Goal: Check status: Check status

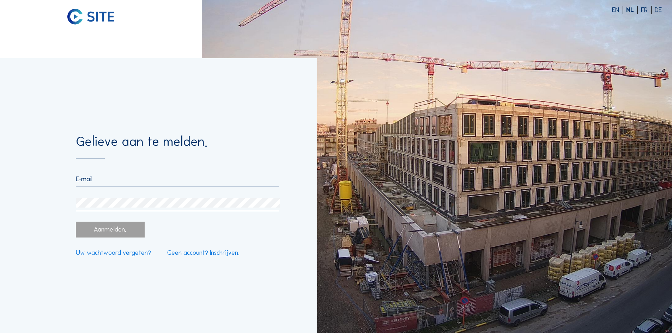
type input "[EMAIL_ADDRESS][DOMAIN_NAME]"
click at [101, 224] on div "Aanmelden." at bounding box center [110, 230] width 68 height 16
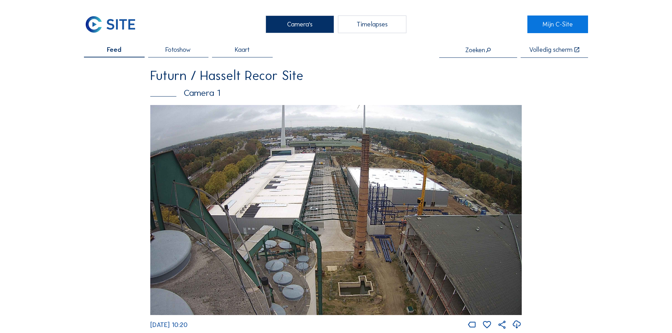
click at [428, 220] on img at bounding box center [335, 210] width 371 height 210
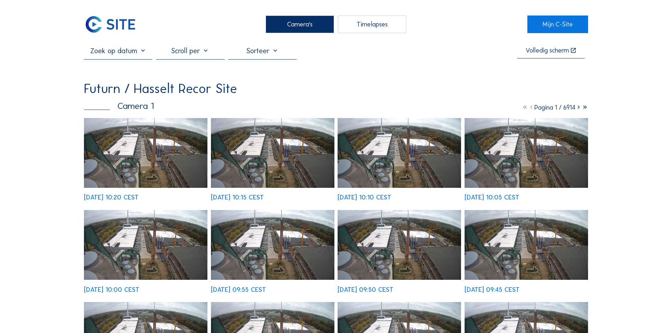
click at [168, 147] on img at bounding box center [145, 153] width 123 height 70
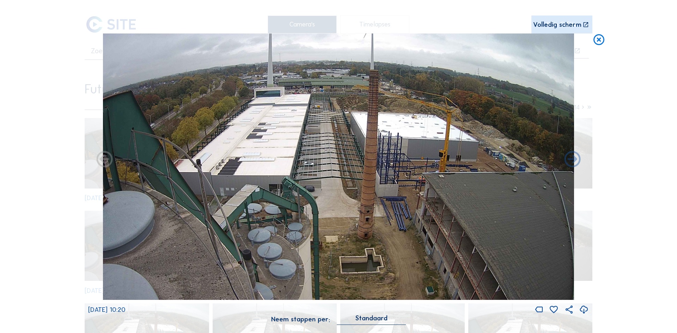
click at [598, 43] on icon at bounding box center [598, 39] width 13 height 13
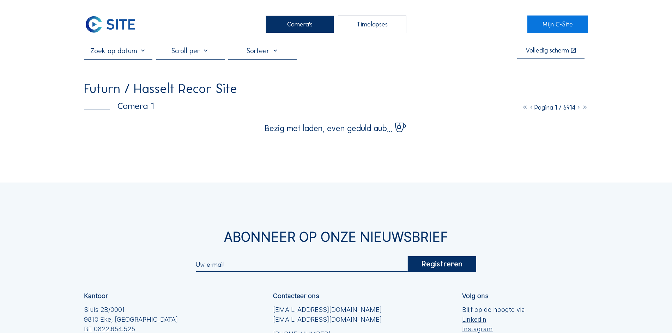
click at [275, 23] on div "Camera's" at bounding box center [300, 25] width 68 height 18
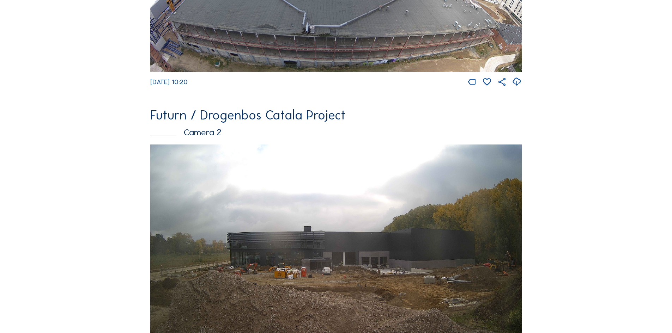
scroll to position [1019, 0]
